Goal: Information Seeking & Learning: Learn about a topic

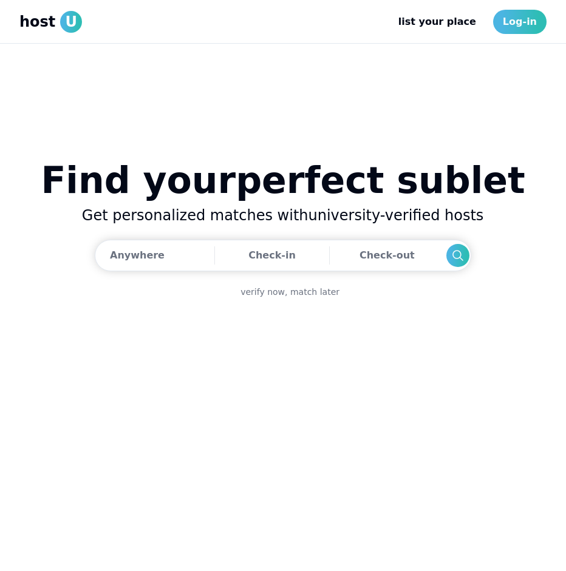
click at [33, 22] on span "host" at bounding box center [37, 21] width 36 height 19
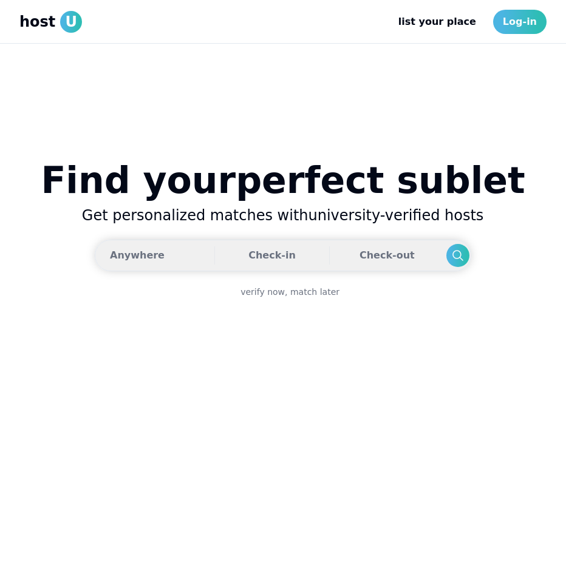
click at [145, 250] on div "Anywhere" at bounding box center [137, 255] width 55 height 24
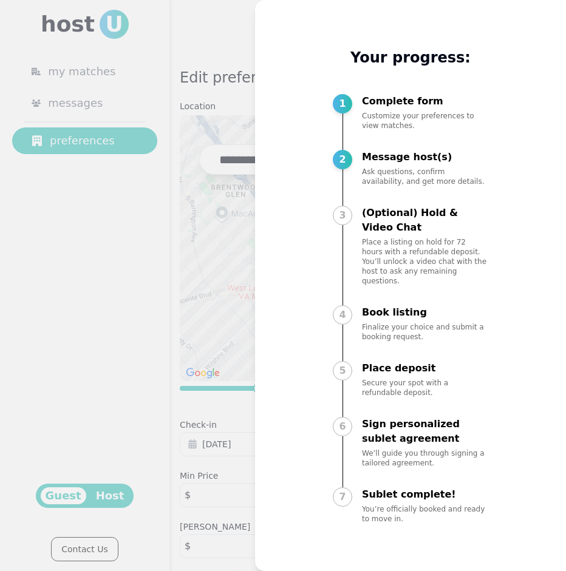
click at [192, 173] on div at bounding box center [283, 285] width 566 height 571
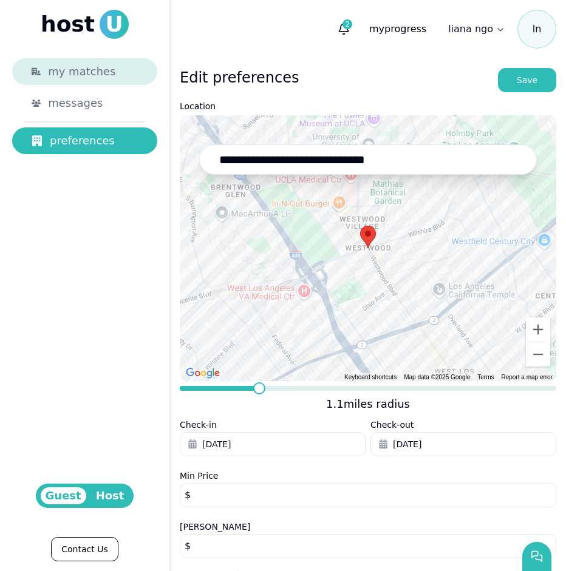
click at [97, 67] on span "my matches" at bounding box center [81, 71] width 67 height 17
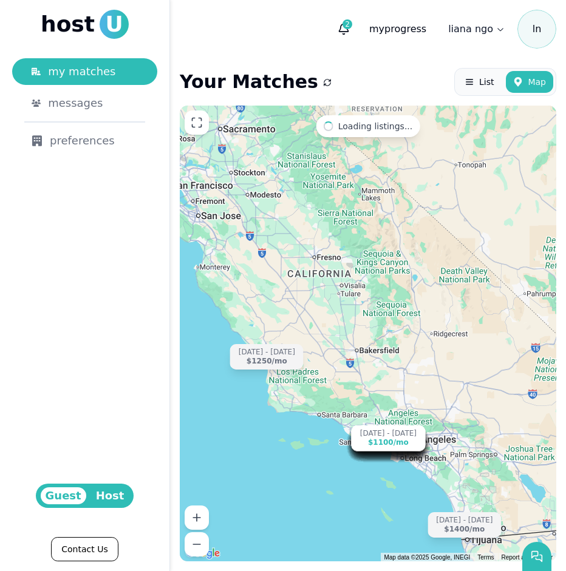
drag, startPoint x: 360, startPoint y: 146, endPoint x: 362, endPoint y: 270, distance: 124.4
click at [362, 270] on div "[DATE] - [DATE] $2300 /[DATE] - [DATE] $1315 /[DATE] - [DATE] $975 /[DATE] - [D…" at bounding box center [368, 334] width 376 height 456
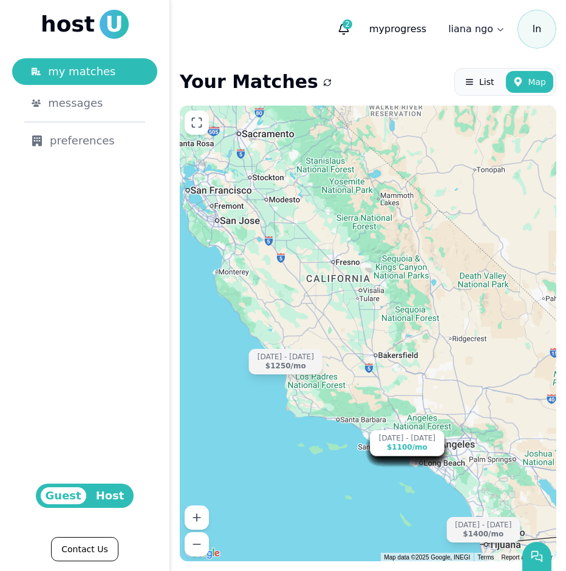
drag, startPoint x: 362, startPoint y: 270, endPoint x: 382, endPoint y: 275, distance: 20.6
click at [382, 275] on div "[DATE] - [DATE] $2300 /[DATE] - [DATE] $1315 /[DATE] - [DATE] $975 /[DATE] - [D…" at bounding box center [368, 334] width 376 height 456
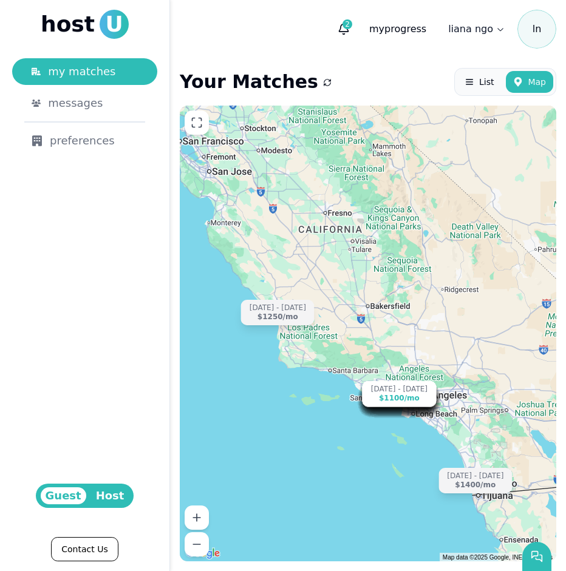
drag, startPoint x: 491, startPoint y: 446, endPoint x: 483, endPoint y: 399, distance: 46.8
click at [483, 399] on div "[DATE] - [DATE] $2300 /[DATE] - [DATE] $1315 /[DATE] - [DATE] $975 /[DATE] - [D…" at bounding box center [368, 334] width 376 height 456
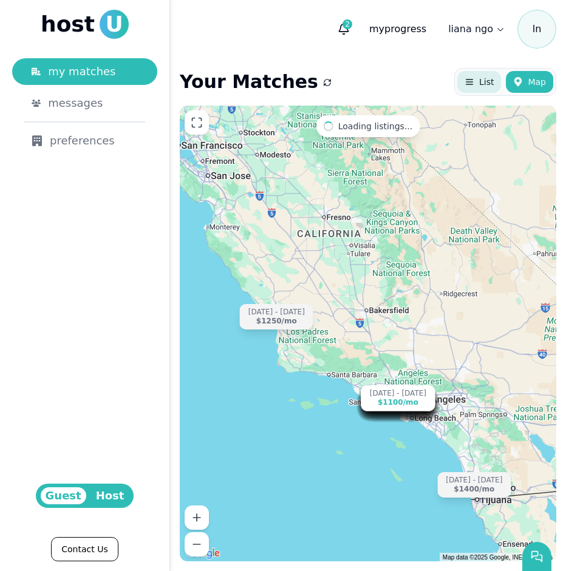
click at [486, 84] on span "List" at bounding box center [486, 82] width 15 height 12
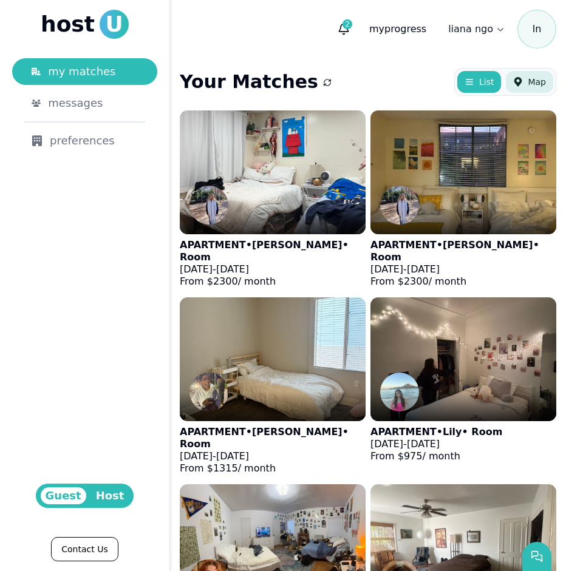
click at [534, 89] on button "Map" at bounding box center [529, 82] width 47 height 22
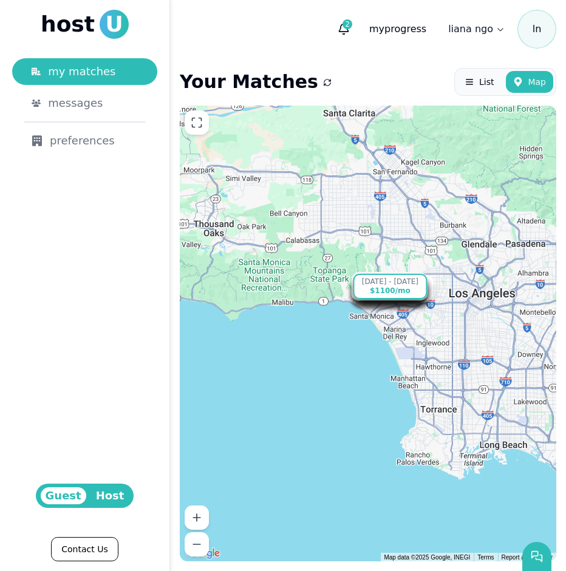
click at [389, 282] on div "[DATE] - [DATE]" at bounding box center [390, 281] width 56 height 9
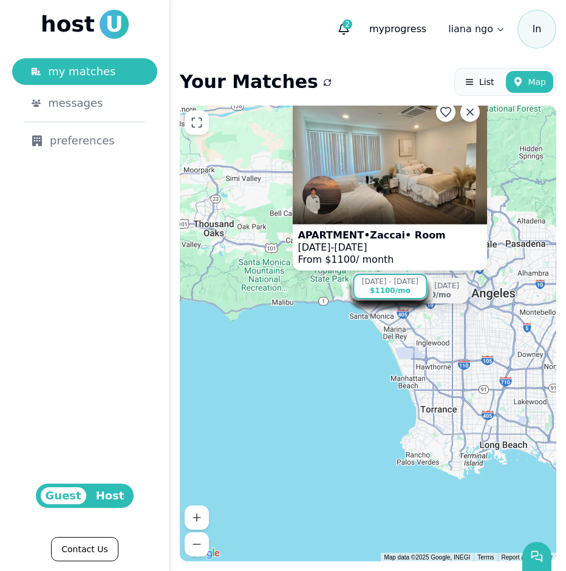
click at [364, 396] on div "[DATE] - [DATE] $2300 /[DATE] - [DATE] $1315 /[DATE] - [DATE] $975 /[DATE] - [D…" at bounding box center [368, 334] width 376 height 456
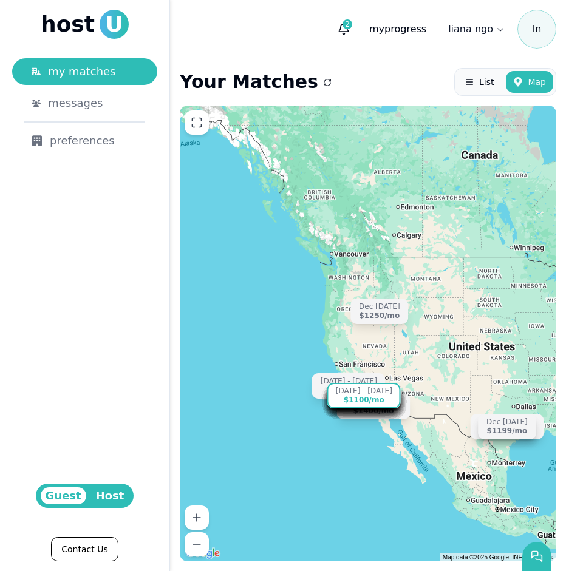
click at [358, 399] on div "$1100 /mo" at bounding box center [364, 400] width 41 height 9
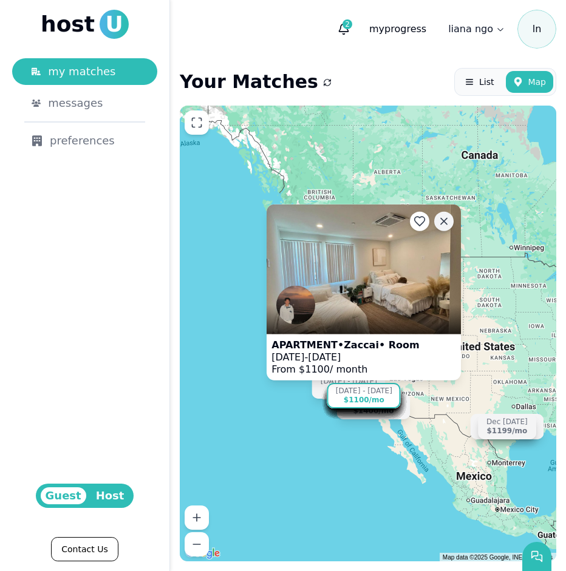
click at [445, 219] on icon at bounding box center [444, 221] width 12 height 12
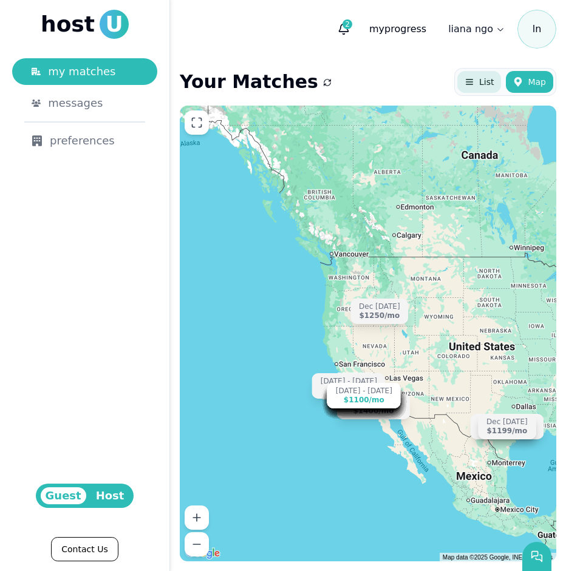
click at [481, 82] on span "List" at bounding box center [486, 82] width 15 height 12
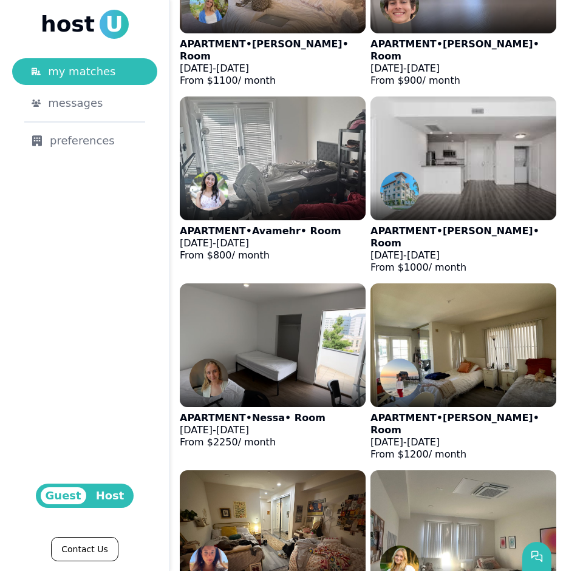
scroll to position [2210, 0]
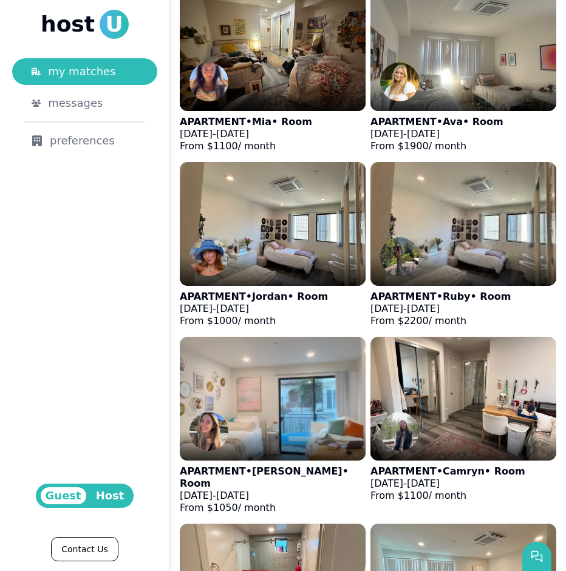
scroll to position [1910, 0]
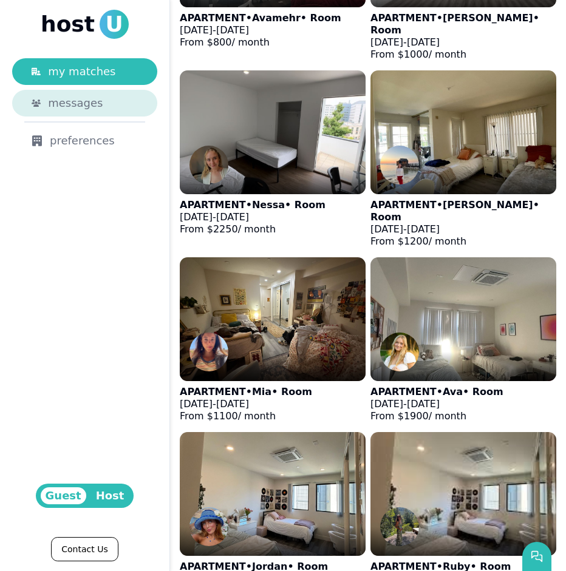
click at [86, 99] on span "messages" at bounding box center [75, 103] width 55 height 17
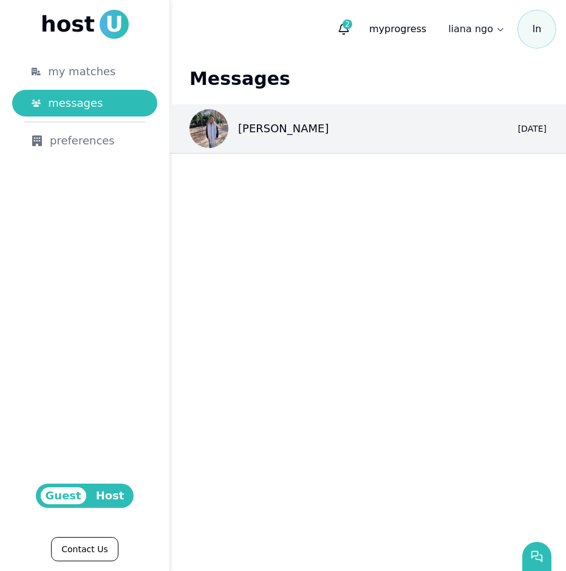
click at [85, 146] on div "preferences" at bounding box center [85, 140] width 106 height 17
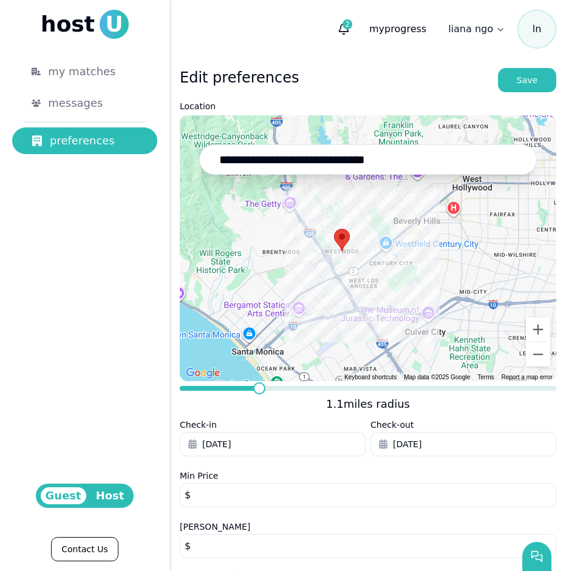
drag, startPoint x: 452, startPoint y: 256, endPoint x: 337, endPoint y: 248, distance: 114.4
click at [337, 248] on div at bounding box center [342, 240] width 16 height 22
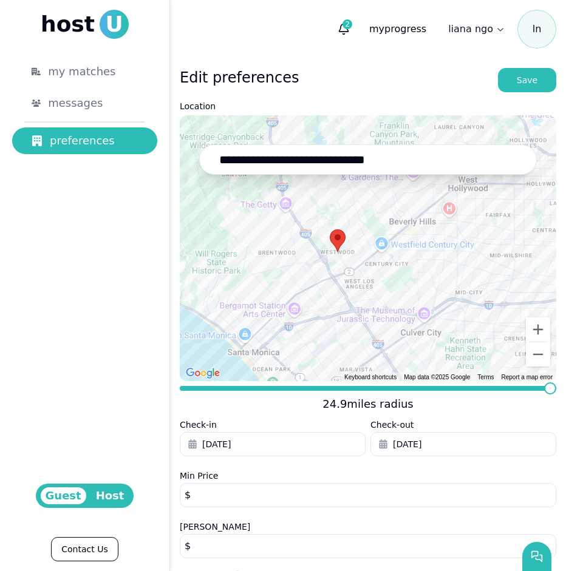
click at [556, 395] on span at bounding box center [550, 388] width 12 height 12
click at [393, 35] on p "my progress" at bounding box center [397, 29] width 76 height 24
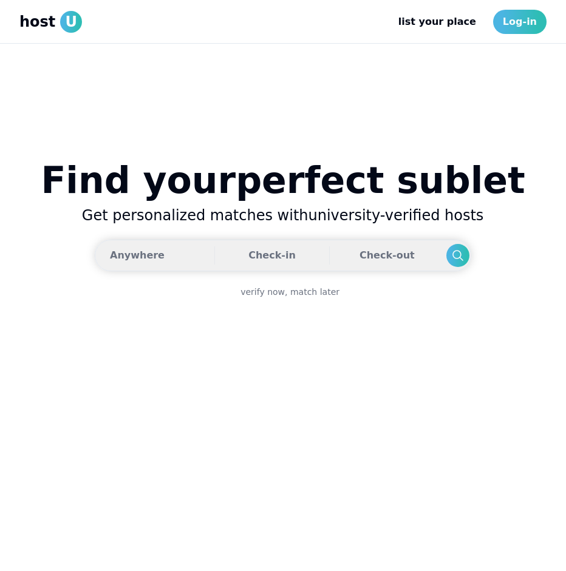
click at [203, 263] on button "Anywhere Check-in Check-out" at bounding box center [283, 256] width 376 height 32
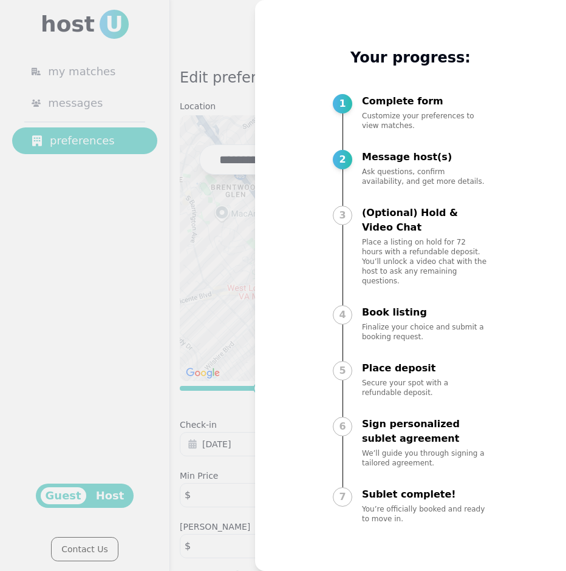
click at [214, 258] on div at bounding box center [283, 285] width 566 height 571
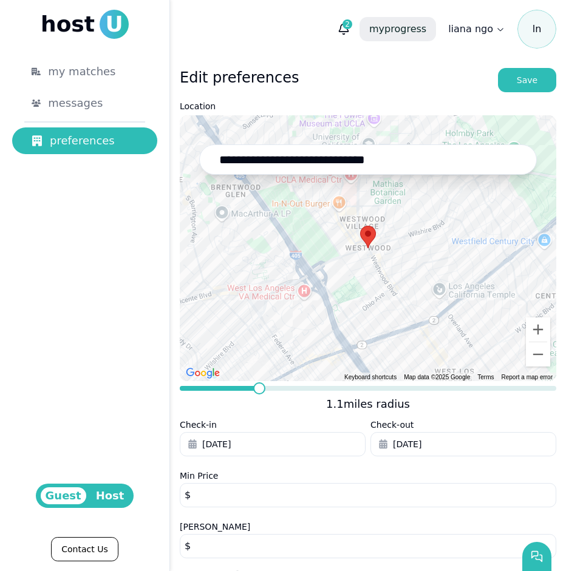
click at [384, 27] on span "my" at bounding box center [376, 29] width 15 height 12
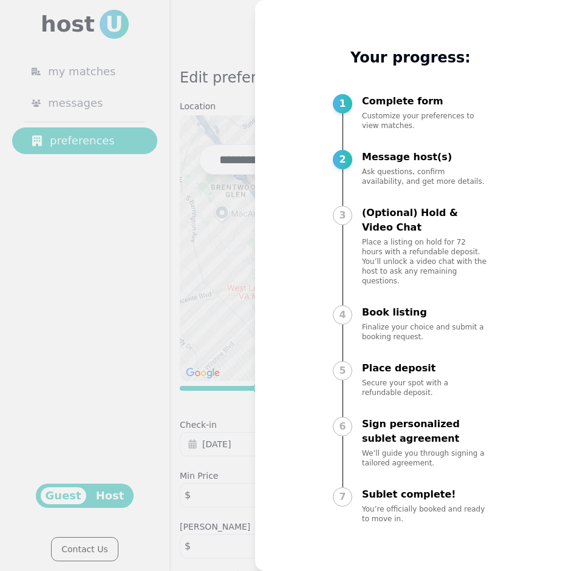
click at [175, 160] on div at bounding box center [283, 285] width 566 height 571
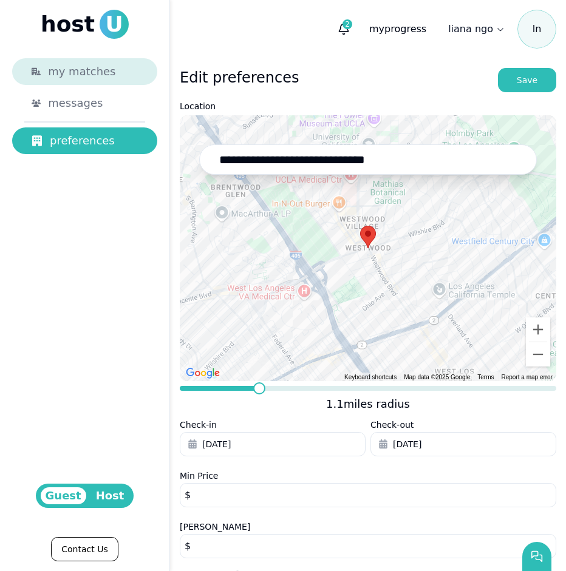
click at [115, 81] on link "my matches" at bounding box center [84, 71] width 145 height 27
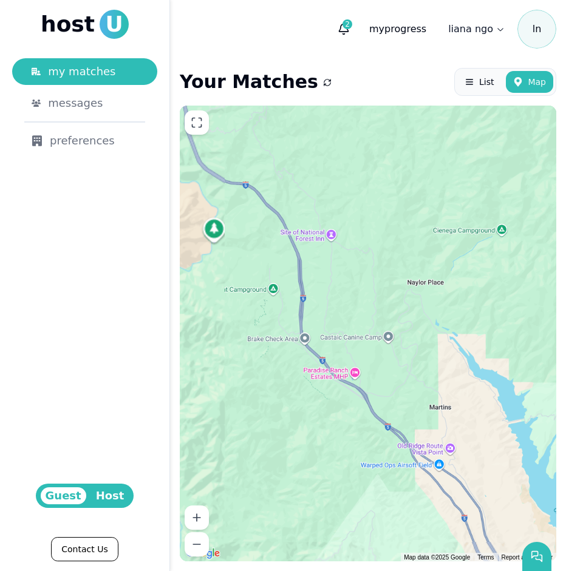
click at [402, 269] on div "Aug 31 - Dec 31 $2300 /mo Sep 16 - Dec 20 $1315 /mo Sep 1 - Dec 31 $975 /mo Sep…" at bounding box center [368, 334] width 376 height 456
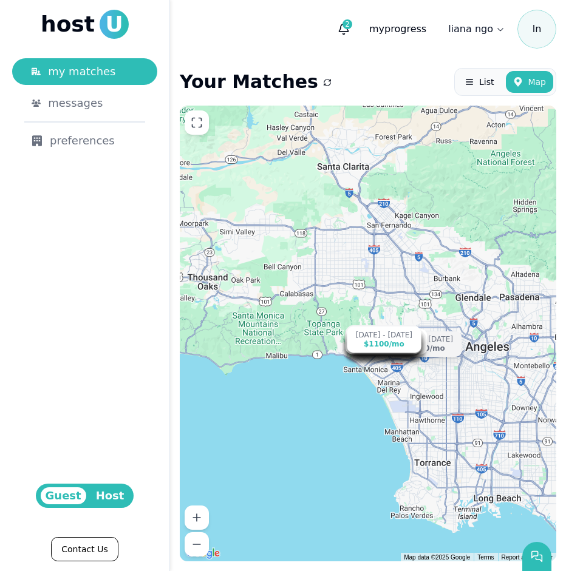
drag, startPoint x: 414, startPoint y: 423, endPoint x: 293, endPoint y: 191, distance: 262.0
click at [293, 191] on div "Aug 31 - Dec 31 $2300 /mo Sep 16 - Dec 20 $1315 /mo Sep 1 - Dec 31 $975 /mo Sep…" at bounding box center [368, 334] width 376 height 456
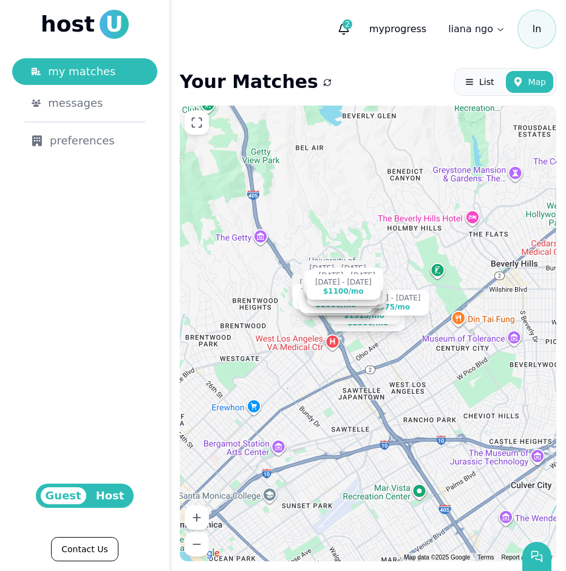
drag, startPoint x: 416, startPoint y: 345, endPoint x: 279, endPoint y: 269, distance: 156.2
click at [280, 270] on div "Aug 31 - Dec 31 $2300 /mo Sep 16 - Dec 20 $1315 /mo Sep 1 - Dec 31 $975 /mo Sep…" at bounding box center [368, 334] width 376 height 456
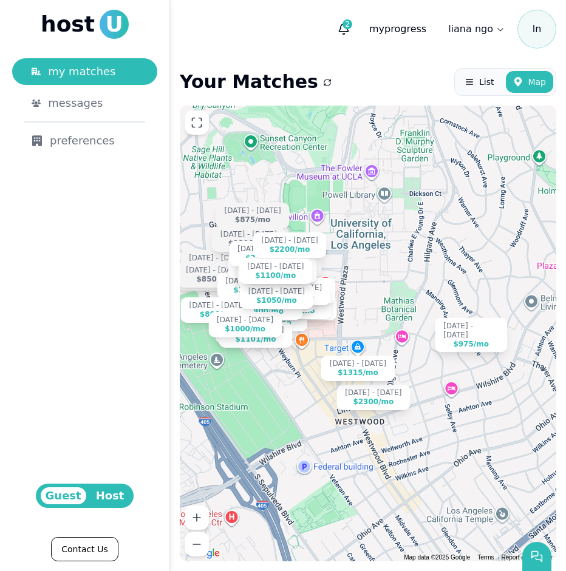
drag, startPoint x: 268, startPoint y: 261, endPoint x: 64, endPoint y: 211, distance: 209.5
click at [64, 211] on div "host U my matches messages preferences Guest Host Contact Us 2 my progress list…" at bounding box center [283, 285] width 566 height 571
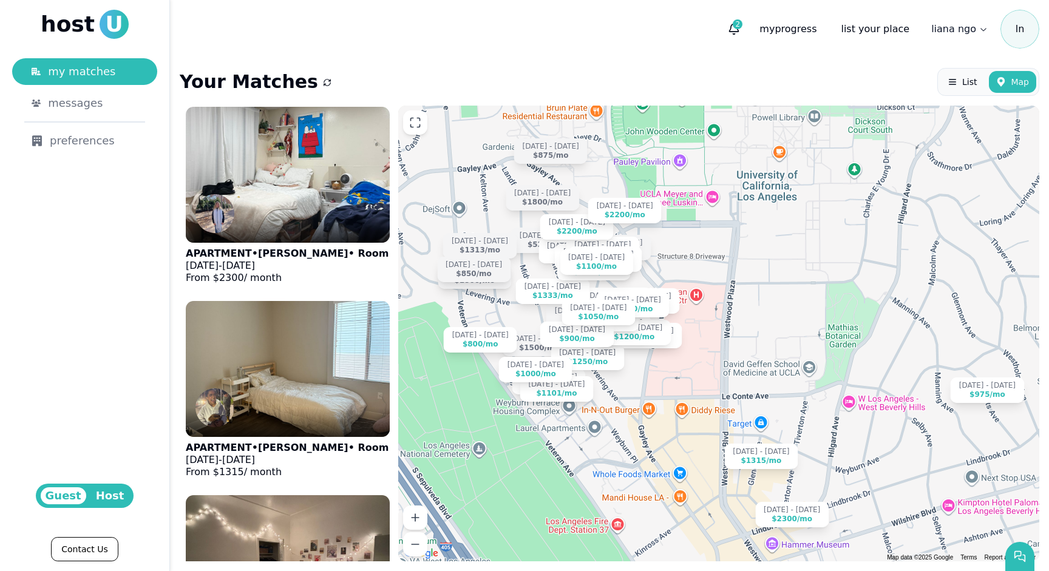
drag, startPoint x: 784, startPoint y: 305, endPoint x: 753, endPoint y: 294, distance: 33.4
click at [565, 294] on div "Aug 31 - Dec 31 $2300 /mo Sep 16 - Dec 20 $1315 /mo Sep 1 - Dec 31 $975 /mo Sep…" at bounding box center [718, 334] width 641 height 456
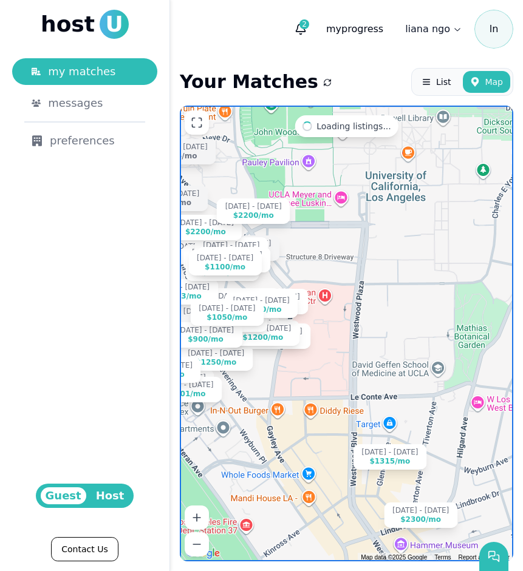
click at [93, 20] on div "host U" at bounding box center [85, 24] width 88 height 29
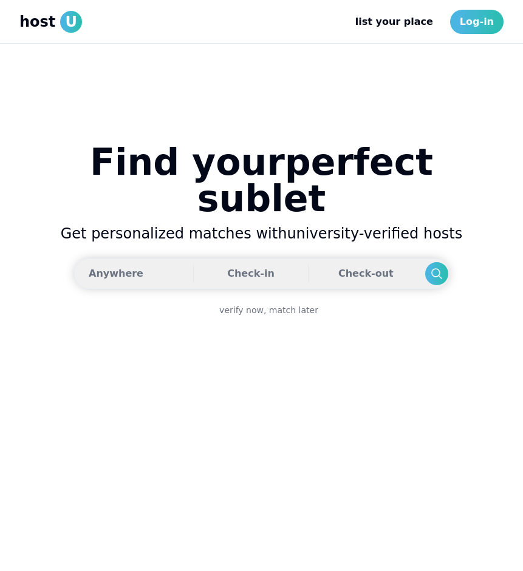
click at [140, 258] on button "Anywhere Check-in Check-out" at bounding box center [261, 274] width 376 height 32
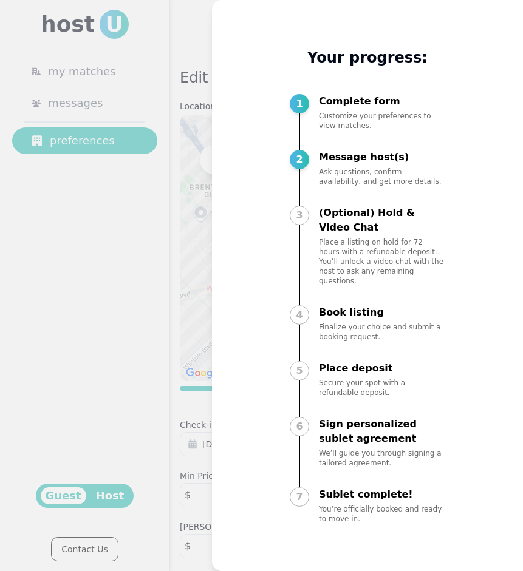
click at [157, 249] on div at bounding box center [261, 285] width 523 height 571
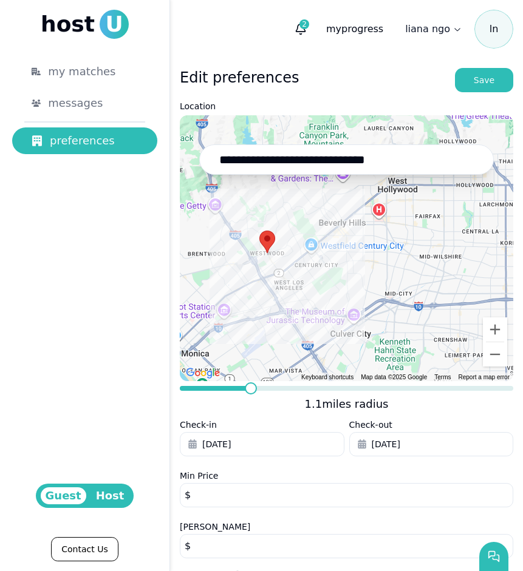
drag, startPoint x: 395, startPoint y: 301, endPoint x: 242, endPoint y: 224, distance: 171.8
click at [242, 224] on div at bounding box center [346, 248] width 333 height 266
